Goal: Transaction & Acquisition: Obtain resource

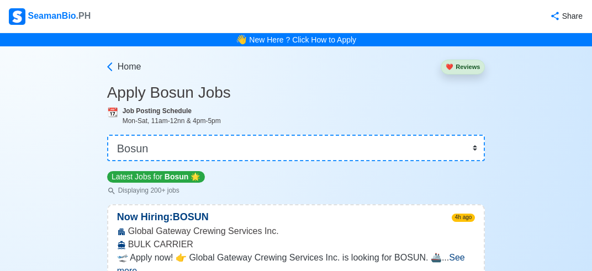
select select "Bosun"
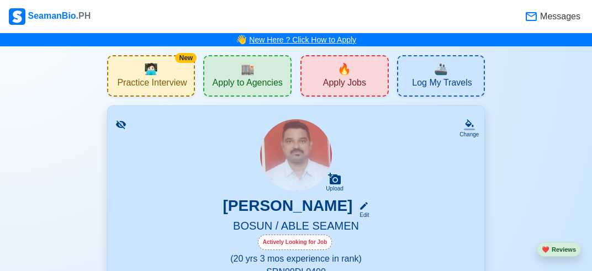
click at [322, 42] on link "New Here ? Click How to Apply" at bounding box center [302, 39] width 107 height 9
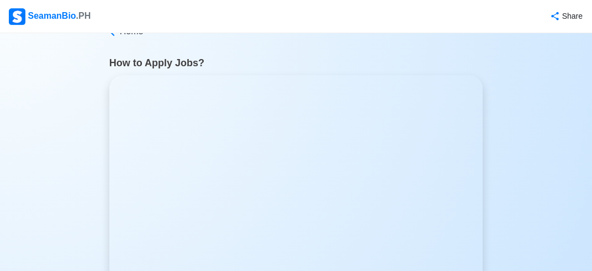
scroll to position [58, 0]
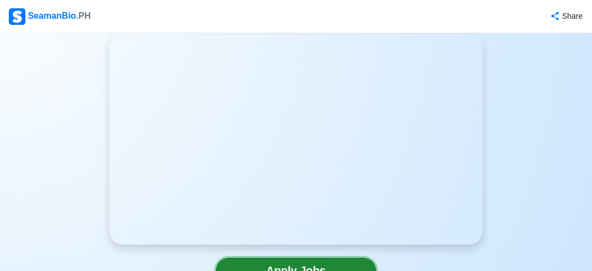
click at [304, 266] on link "Apply Jobs" at bounding box center [296, 270] width 160 height 25
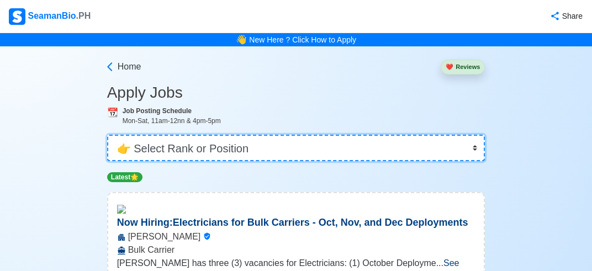
click at [269, 151] on select "👉 Select Rank or Position Master Chief Officer 2nd Officer 3rd Officer Junior O…" at bounding box center [296, 148] width 378 height 27
select select "[PERSON_NAME]"
click option "[PERSON_NAME]" at bounding box center [0, 0] width 0 height 0
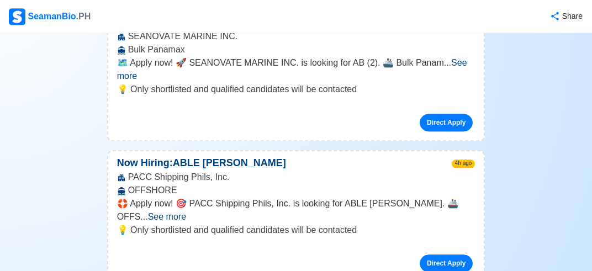
scroll to position [408, 0]
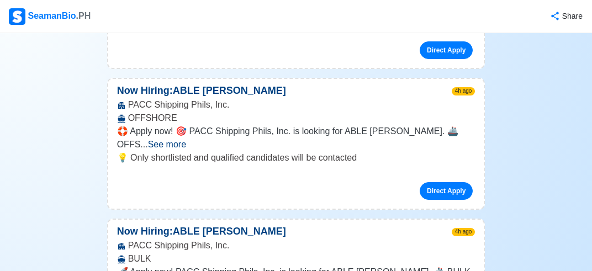
click at [186, 140] on span "See more" at bounding box center [167, 144] width 38 height 9
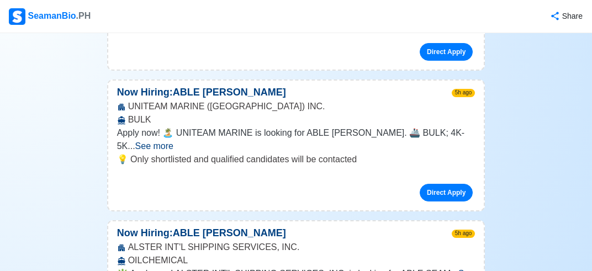
scroll to position [1108, 0]
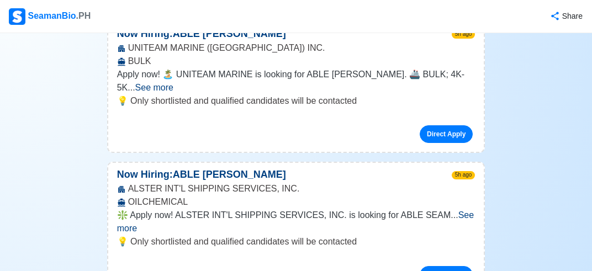
click at [454, 210] on span "See more" at bounding box center [295, 221] width 357 height 23
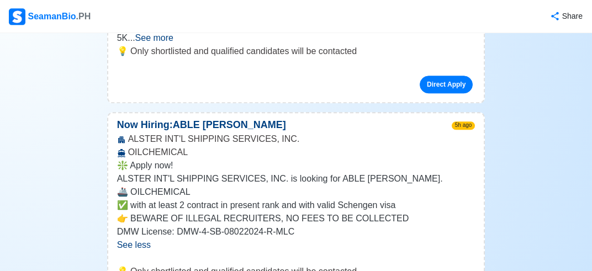
scroll to position [1166, 0]
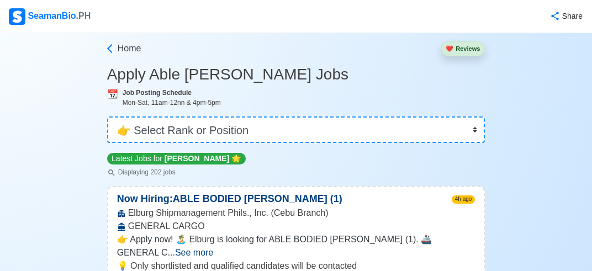
scroll to position [0, 0]
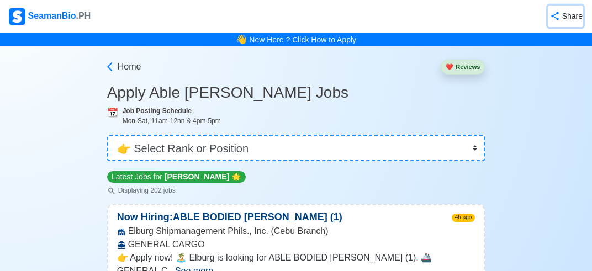
click at [573, 18] on div "Share" at bounding box center [572, 16] width 20 height 12
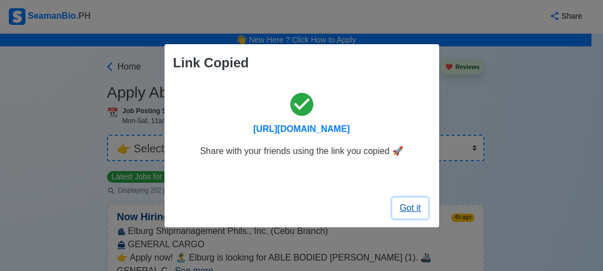
click at [405, 206] on span "Got it" at bounding box center [410, 207] width 21 height 9
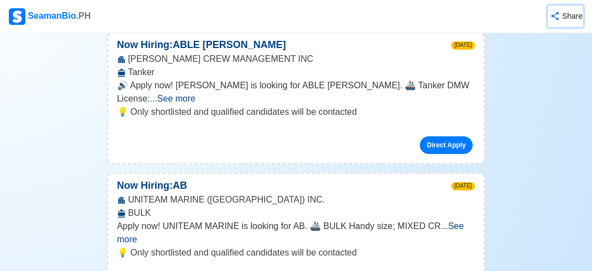
scroll to position [1224, 0]
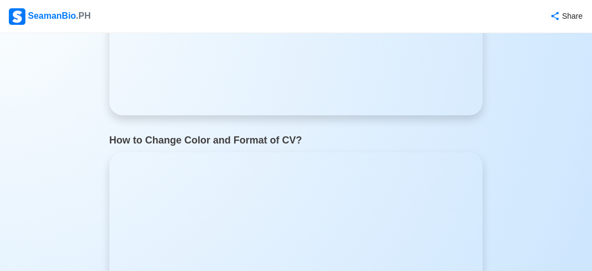
scroll to position [58, 0]
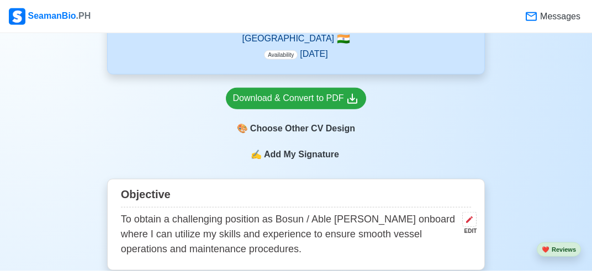
scroll to position [349, 0]
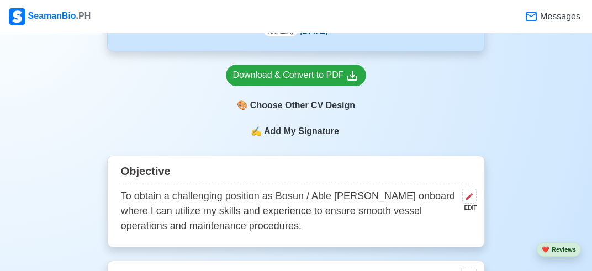
click at [303, 134] on span "Add My Signature" at bounding box center [302, 131] width 80 height 13
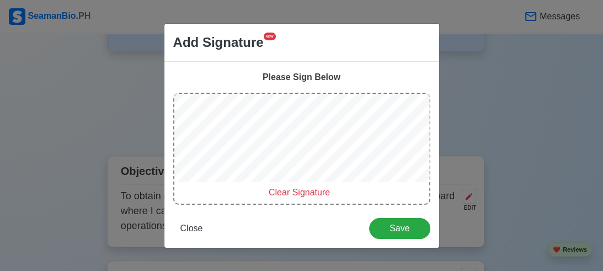
click at [297, 191] on span "Clear Signature" at bounding box center [299, 192] width 61 height 9
click at [289, 195] on span "Clear Signature" at bounding box center [299, 192] width 61 height 9
click at [226, 186] on div "Clear Signature" at bounding box center [301, 149] width 257 height 112
drag, startPoint x: 226, startPoint y: 186, endPoint x: 220, endPoint y: 187, distance: 5.8
click at [220, 187] on div "Clear Signature" at bounding box center [299, 192] width 251 height 13
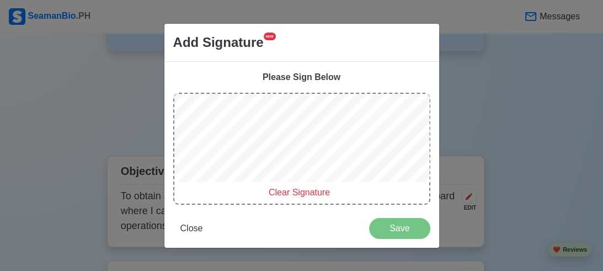
click at [237, 160] on div "Clear Signature" at bounding box center [301, 149] width 257 height 112
drag, startPoint x: 220, startPoint y: 187, endPoint x: 193, endPoint y: 195, distance: 28.3
click at [195, 200] on div "Clear Signature" at bounding box center [301, 149] width 257 height 112
click at [193, 187] on div "Clear Signature" at bounding box center [301, 149] width 257 height 112
click at [193, 183] on div at bounding box center [301, 140] width 255 height 92
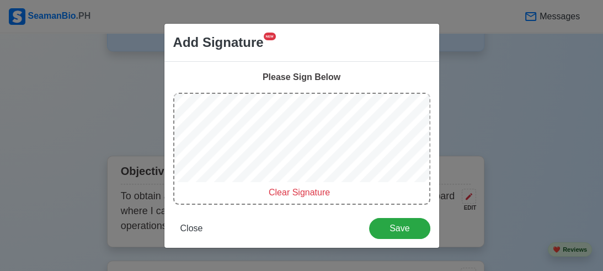
click at [314, 193] on span "Clear Signature" at bounding box center [299, 192] width 61 height 9
click at [192, 226] on span "Close" at bounding box center [192, 228] width 23 height 9
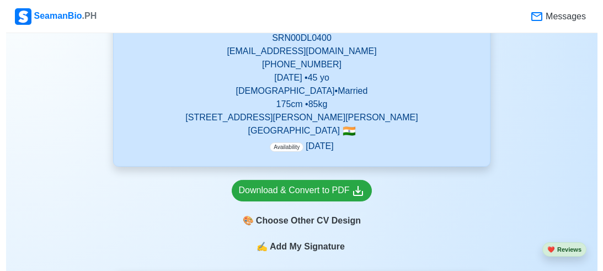
scroll to position [233, 0]
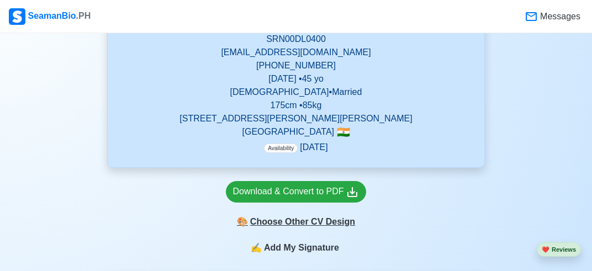
click at [295, 227] on div "🎨 Choose Other CV Design" at bounding box center [296, 221] width 141 height 21
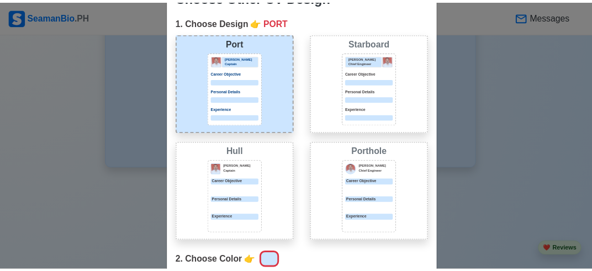
scroll to position [0, 0]
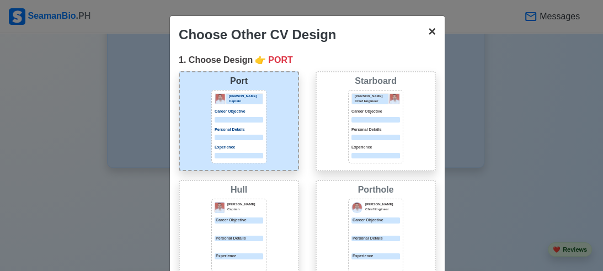
click at [428, 30] on span "×" at bounding box center [432, 31] width 8 height 15
click at [428, 33] on span "×" at bounding box center [432, 31] width 8 height 15
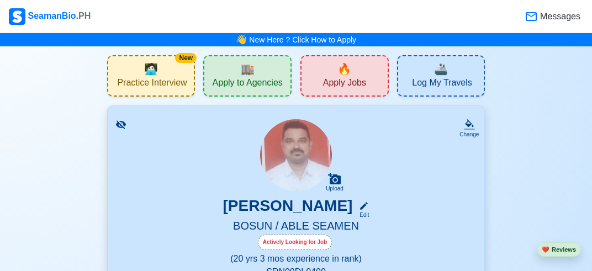
click at [540, 15] on span "Messages" at bounding box center [559, 16] width 43 height 13
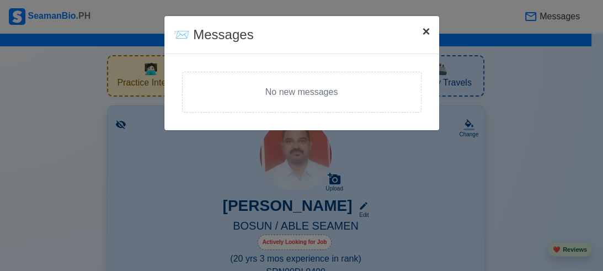
click at [423, 33] on span "×" at bounding box center [426, 31] width 8 height 15
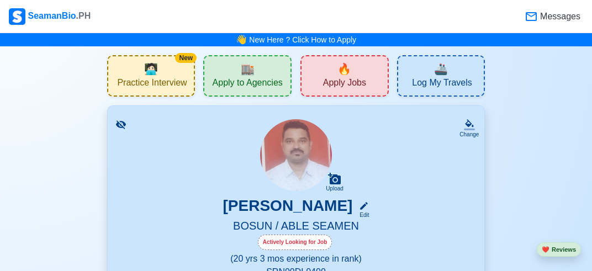
click at [248, 76] on span "🏬" at bounding box center [248, 69] width 14 height 17
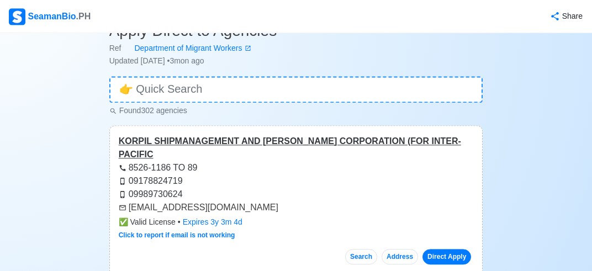
scroll to position [58, 0]
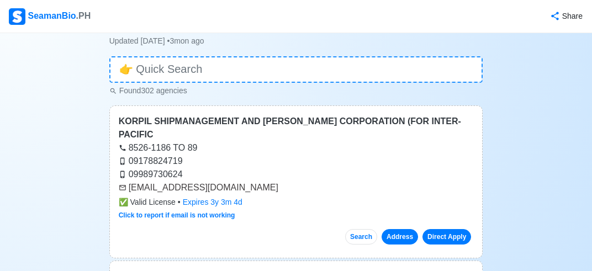
click at [405, 229] on button "Address" at bounding box center [400, 236] width 36 height 15
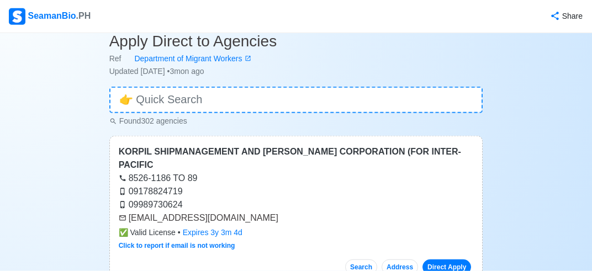
scroll to position [0, 0]
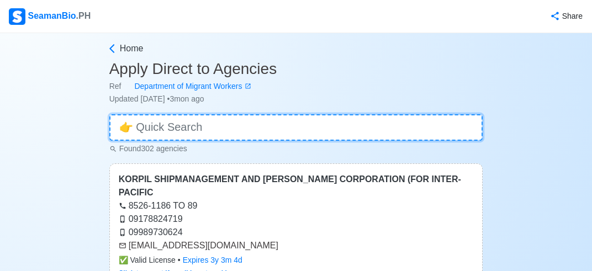
click at [228, 126] on input at bounding box center [296, 127] width 374 height 27
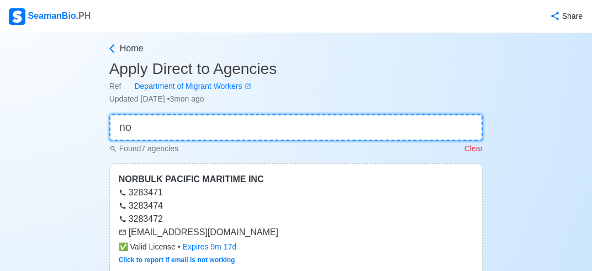
type input "n"
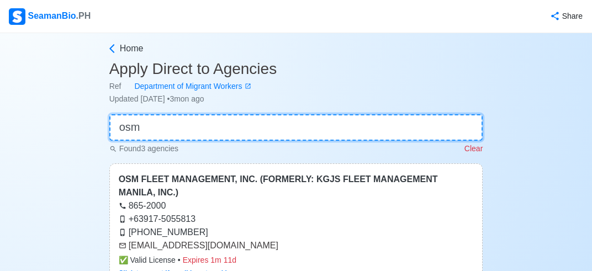
click at [193, 121] on input "osm" at bounding box center [296, 127] width 374 height 27
type input "o"
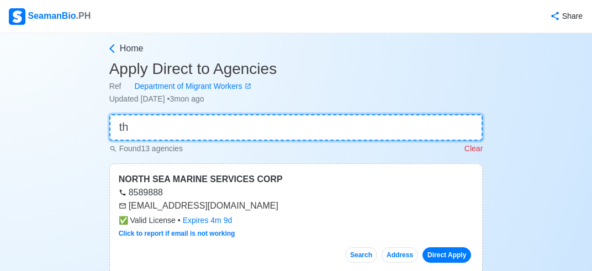
type input "t"
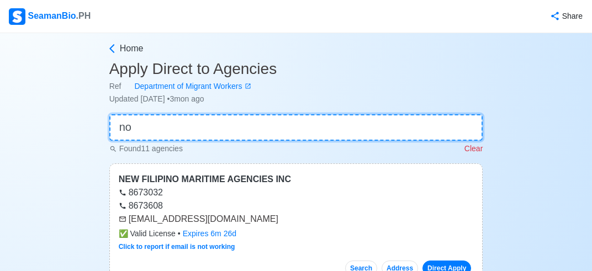
type input "n"
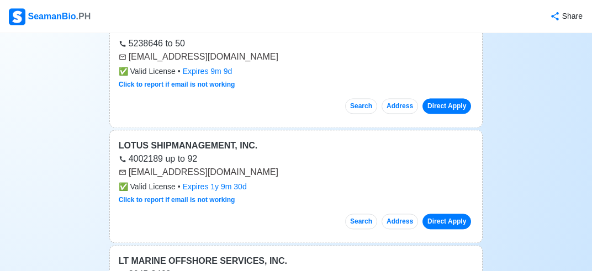
scroll to position [757, 0]
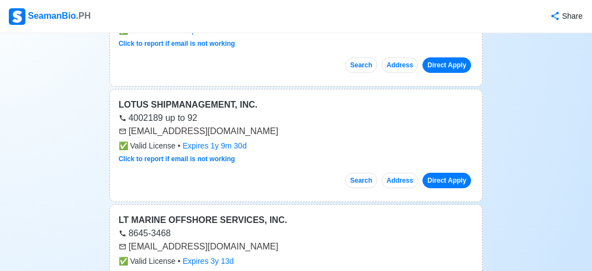
click at [92, 15] on div "SeamanBio .PH" at bounding box center [50, 16] width 83 height 17
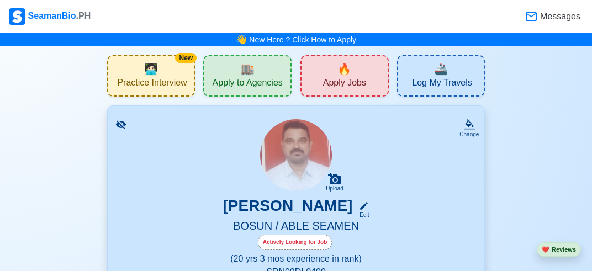
click at [105, 12] on div "Messages" at bounding box center [337, 16] width 491 height 23
